Goal: Find specific page/section: Find specific page/section

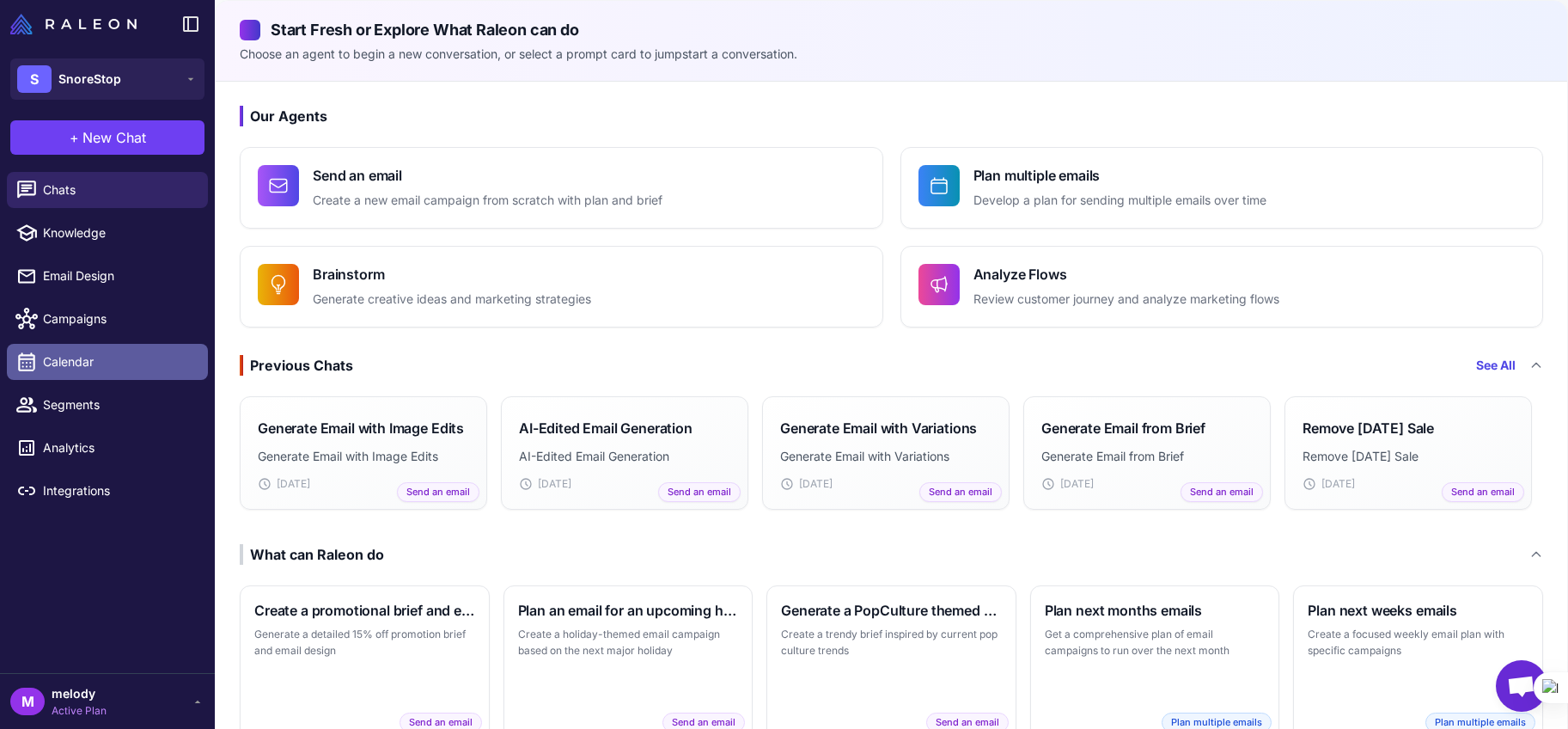
click at [70, 361] on span "Calendar" at bounding box center [118, 362] width 151 height 19
